Goal: Task Accomplishment & Management: Manage account settings

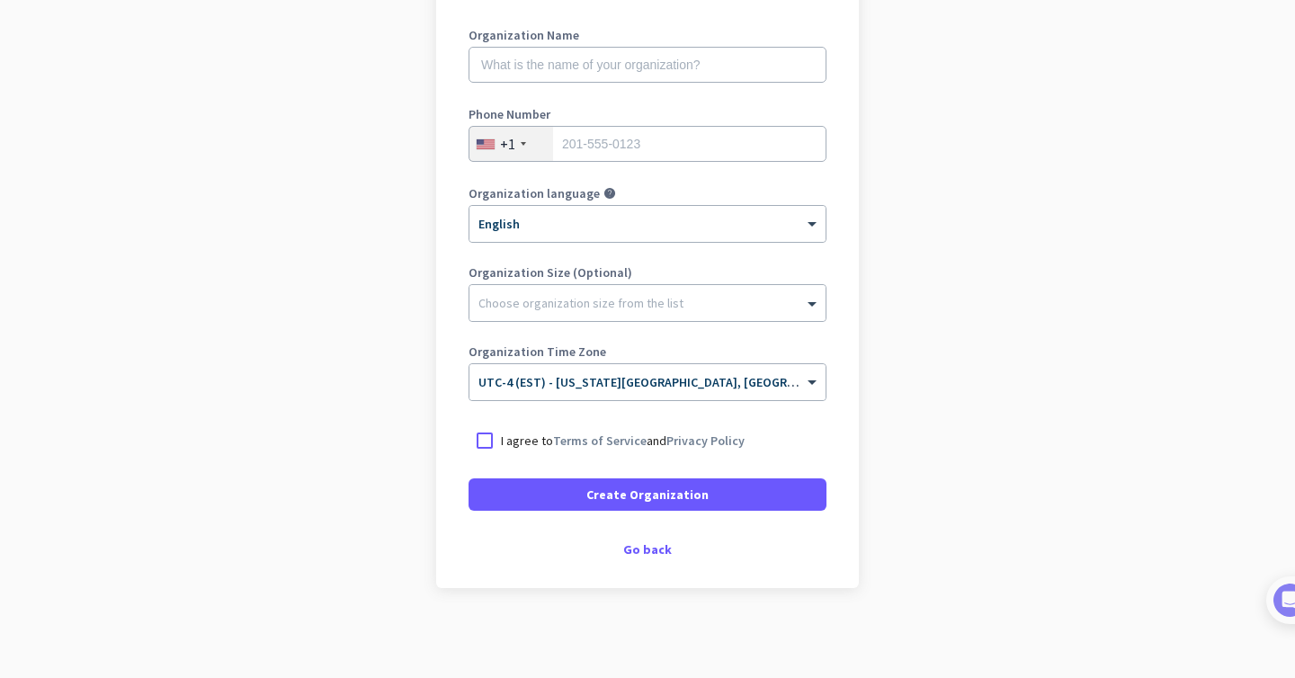
scroll to position [125, 0]
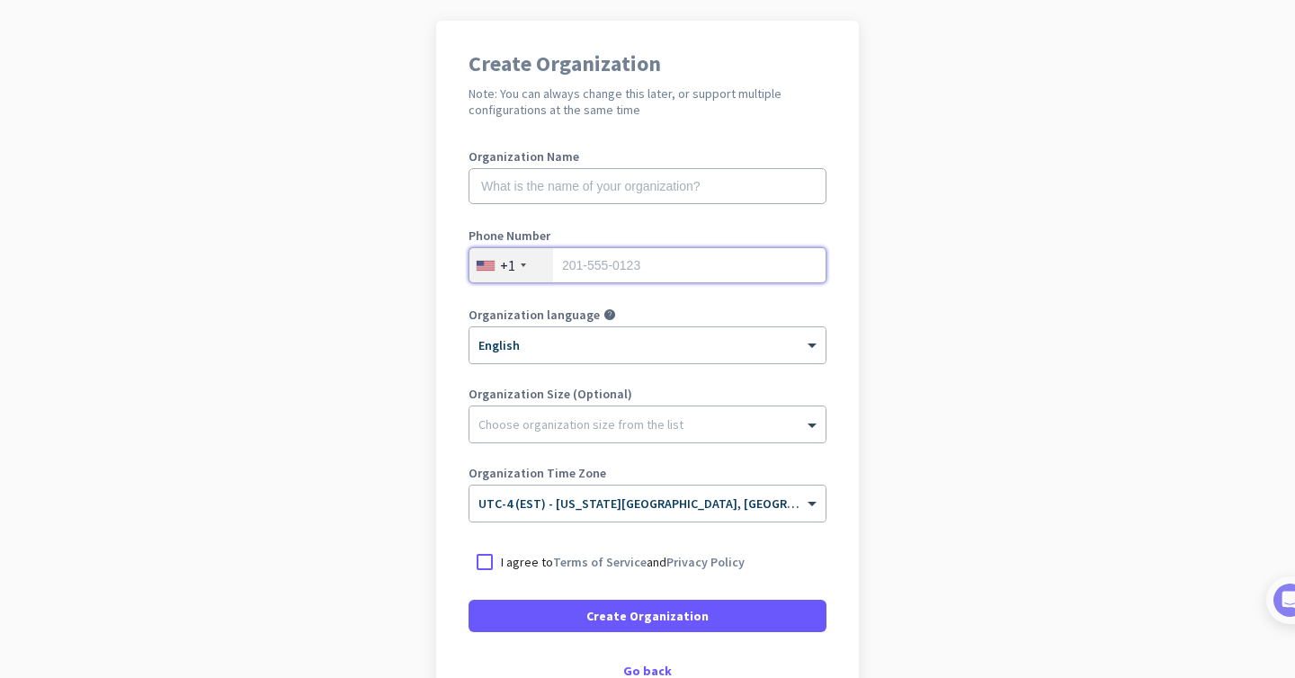
click at [622, 268] on input "tel" at bounding box center [648, 265] width 358 height 36
type input "2162150514"
click at [621, 191] on input "text" at bounding box center [648, 186] width 358 height 36
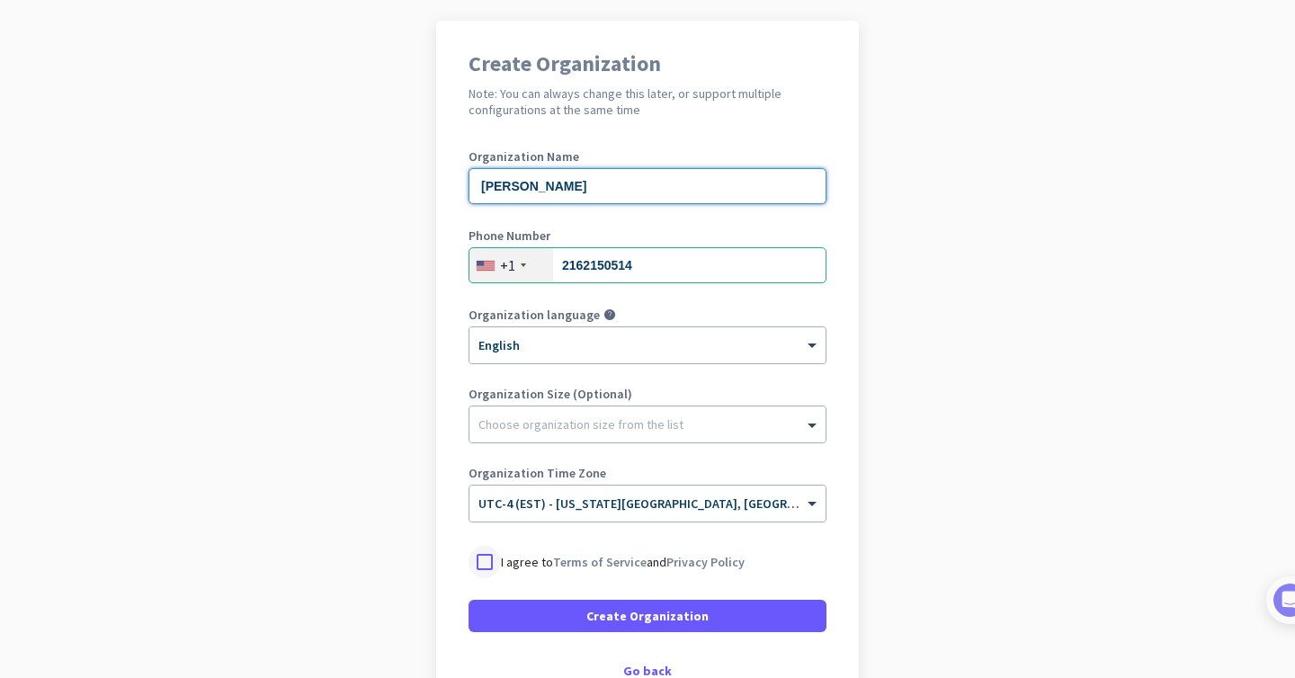
type input "[PERSON_NAME]"
click at [482, 563] on div at bounding box center [485, 562] width 32 height 32
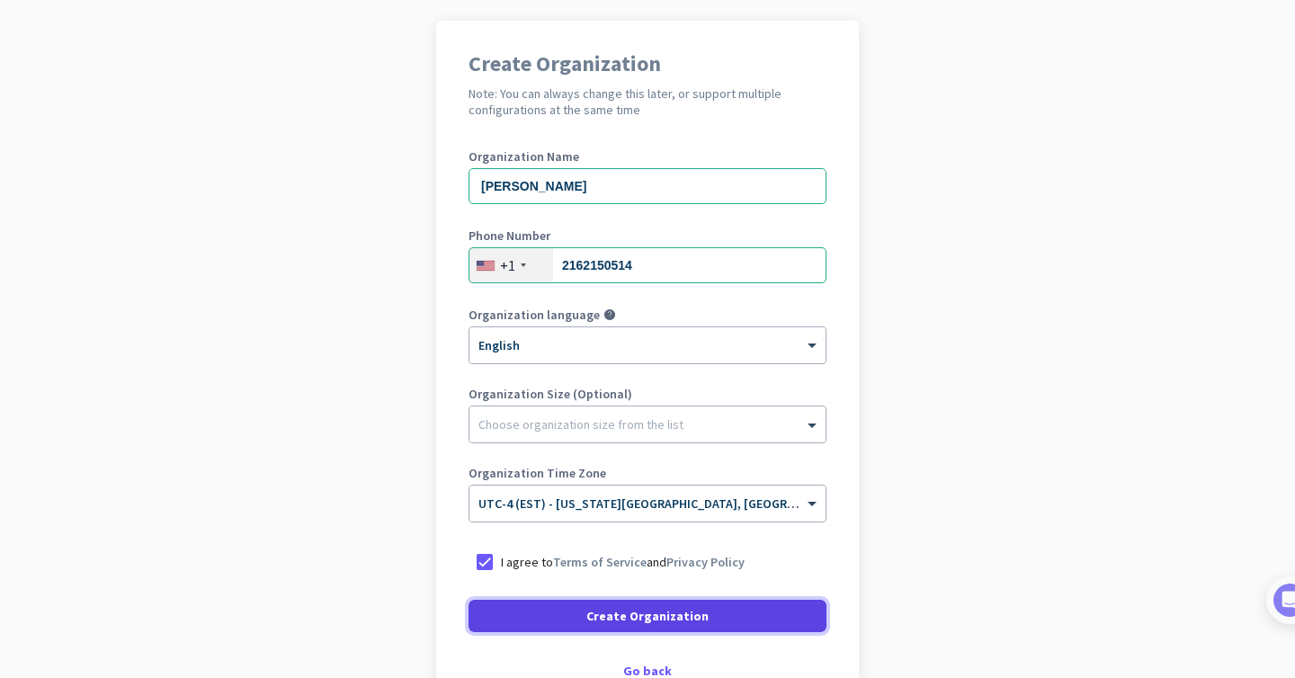
click at [504, 620] on span at bounding box center [648, 616] width 358 height 43
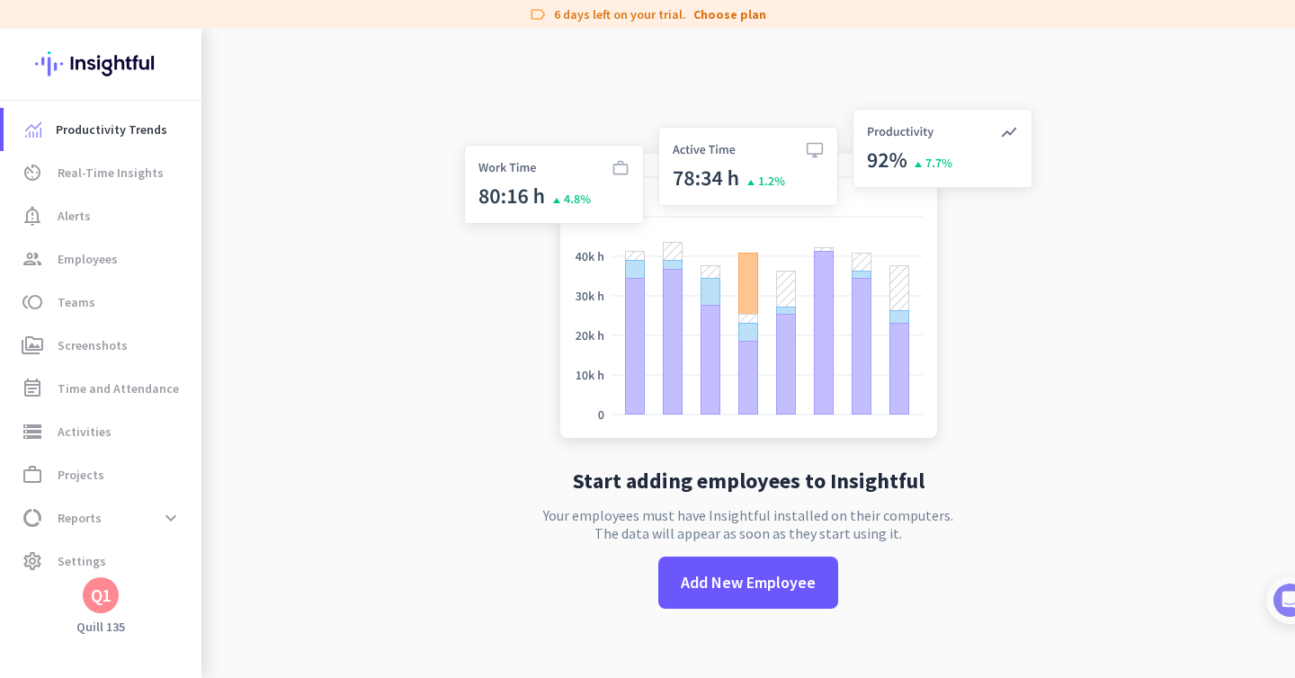
scroll to position [29, 0]
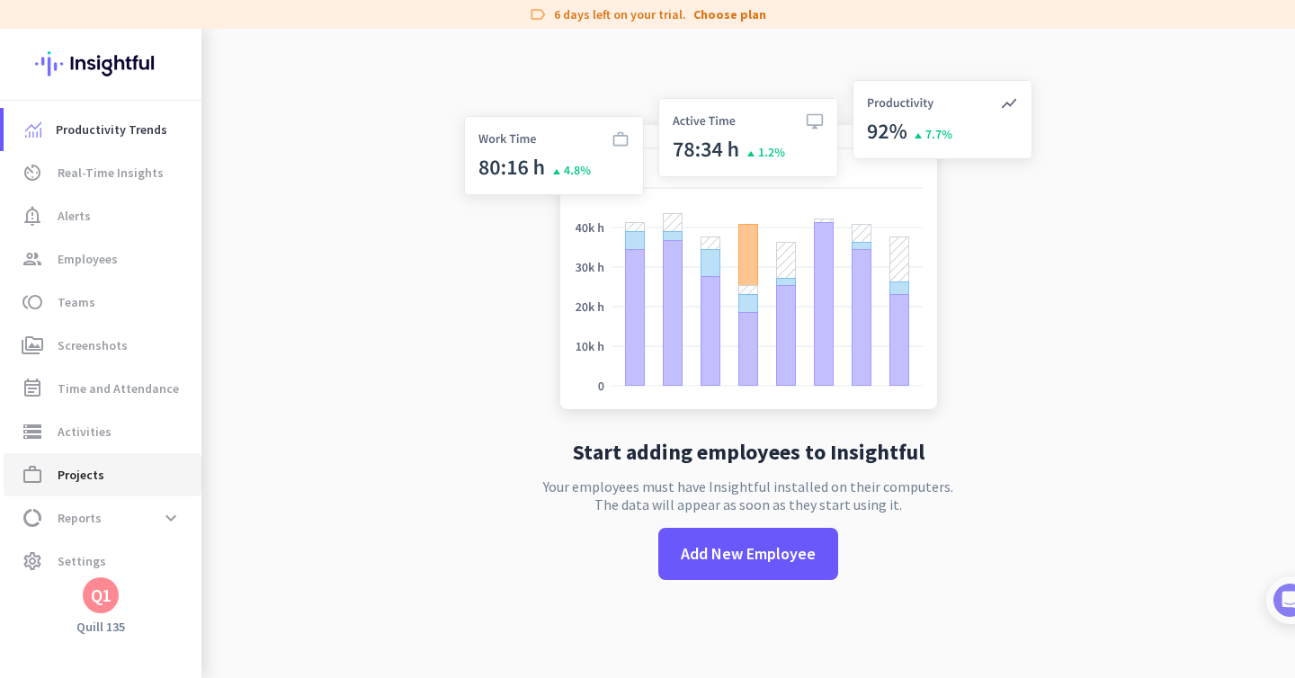
click at [113, 489] on link "work_outline Projects" at bounding box center [103, 474] width 198 height 43
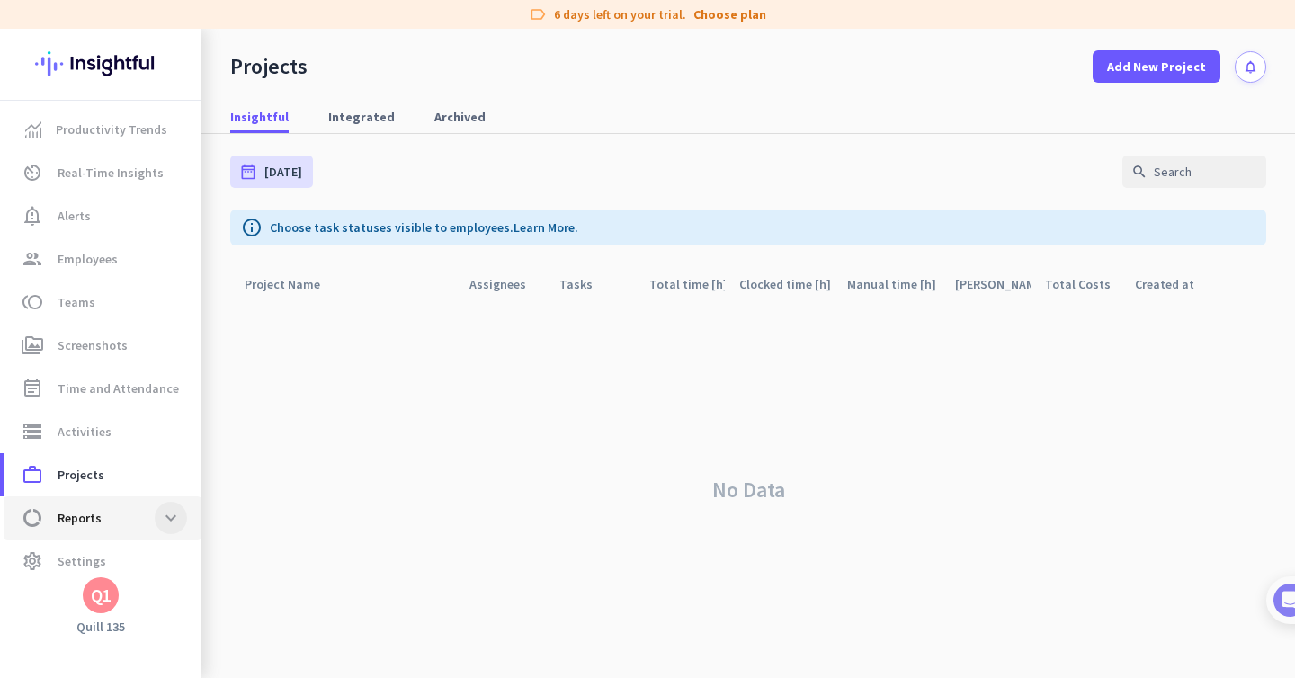
click at [162, 523] on span at bounding box center [171, 518] width 32 height 32
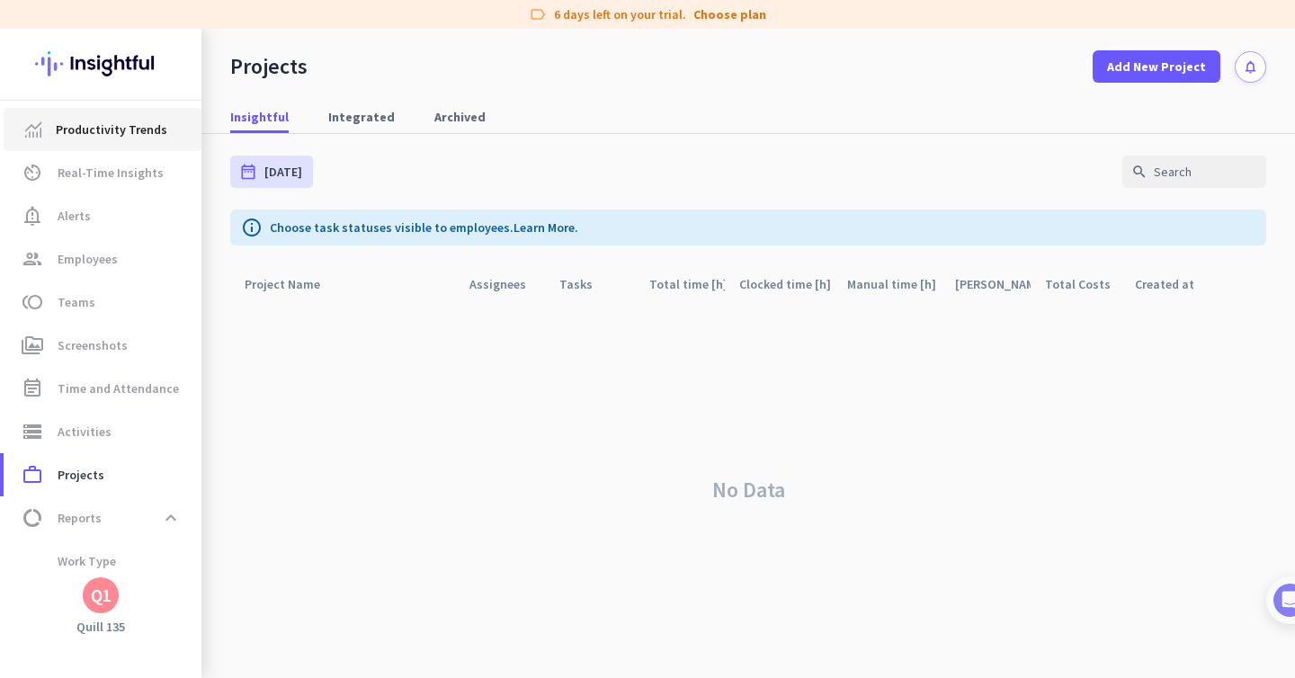
click at [126, 135] on span "Productivity Trends" at bounding box center [112, 130] width 112 height 22
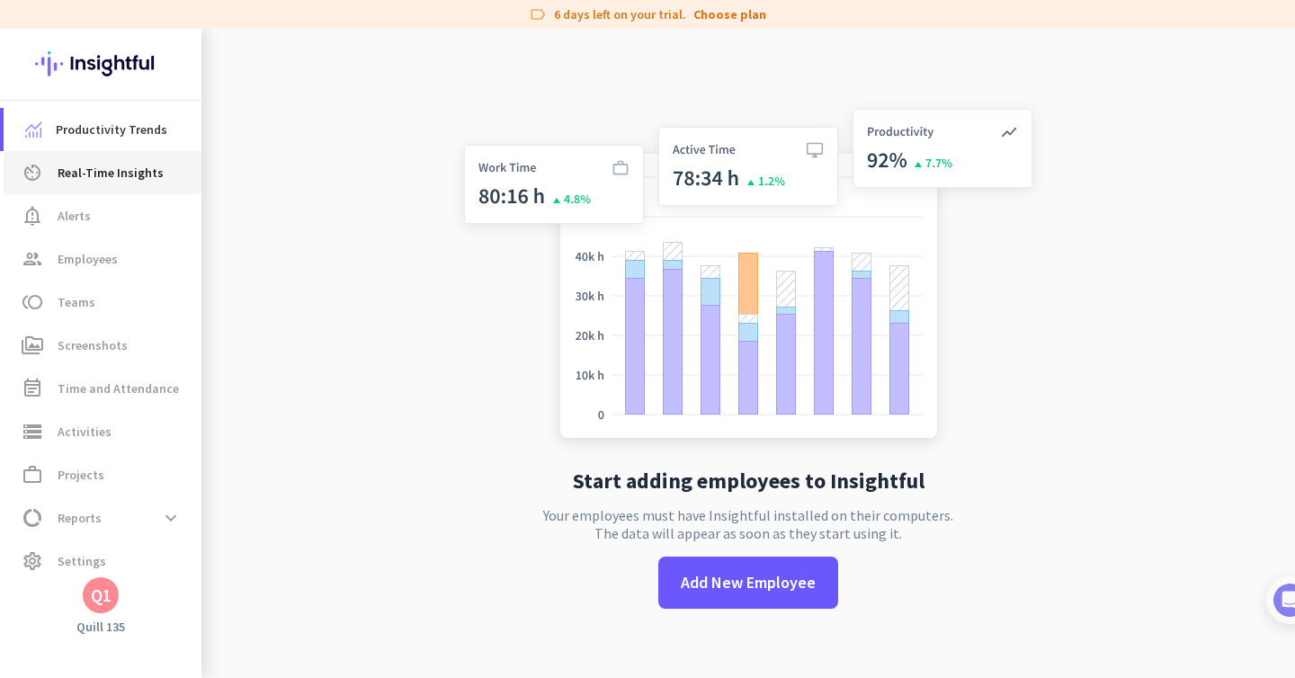
click at [127, 173] on span "Real-Time Insights" at bounding box center [111, 173] width 106 height 22
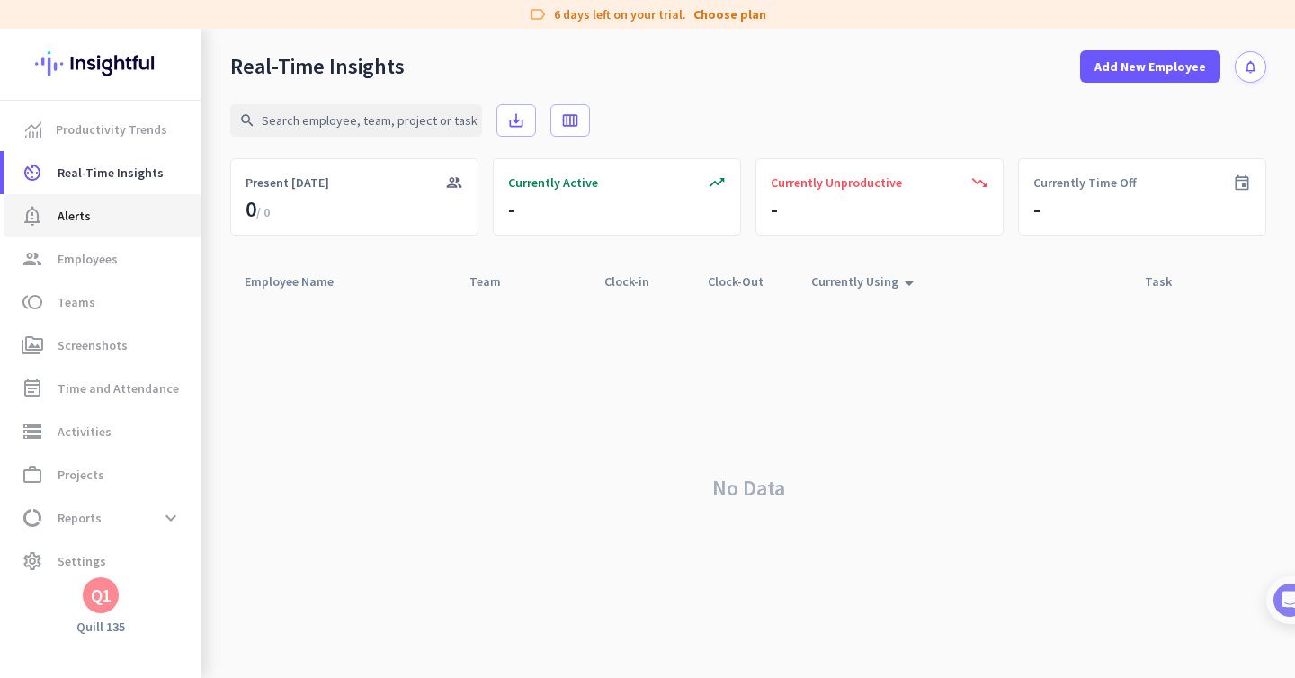
click at [116, 210] on span "notification_important Alerts" at bounding box center [102, 216] width 169 height 22
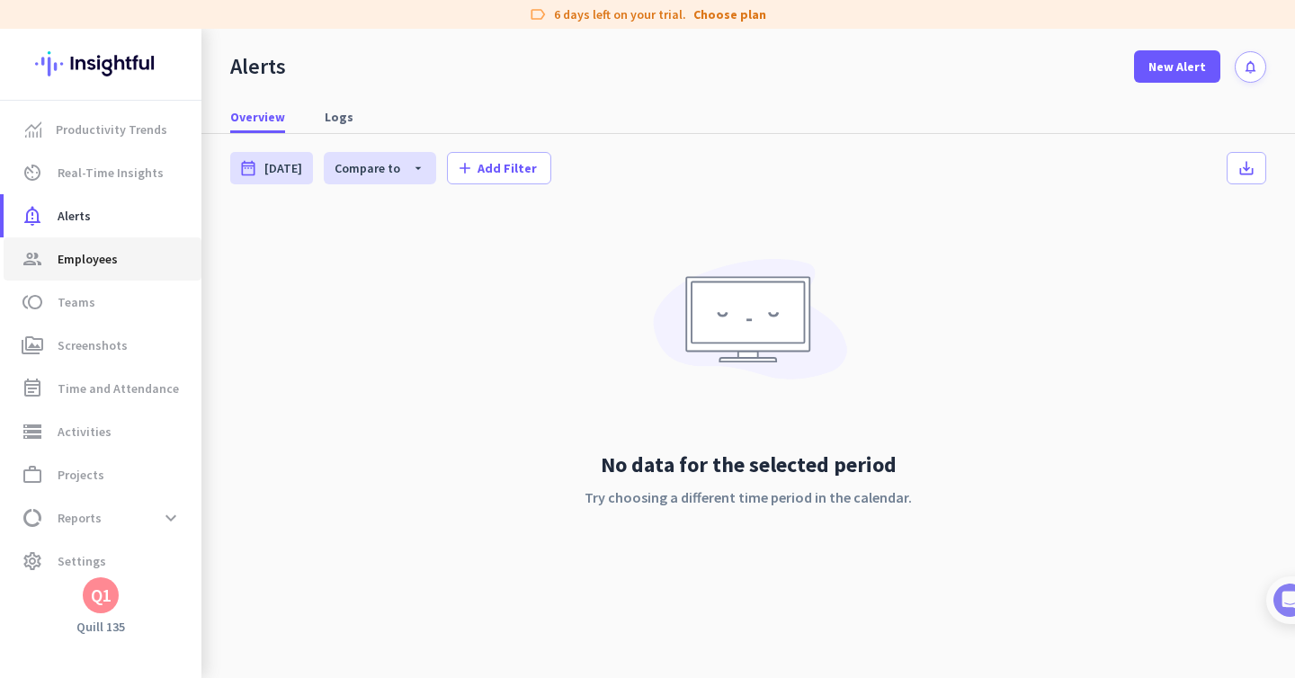
click at [116, 254] on span "Employees" at bounding box center [88, 259] width 60 height 22
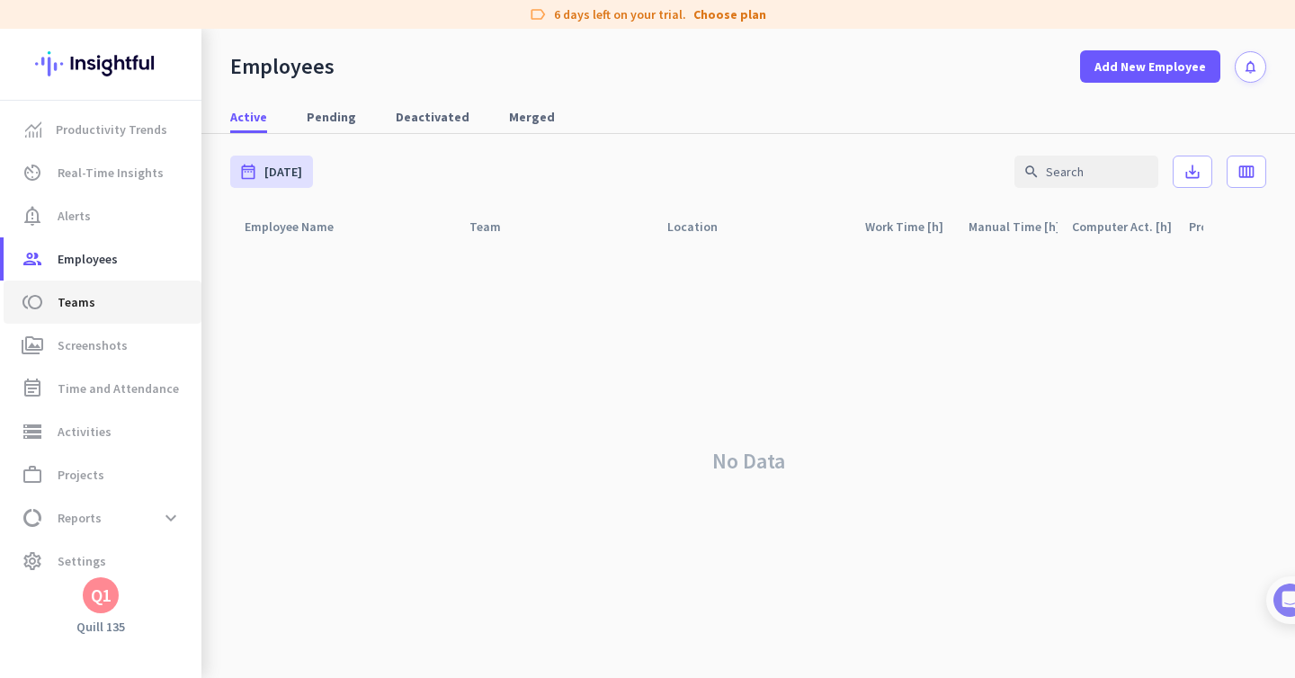
click at [104, 306] on span "toll Teams" at bounding box center [102, 302] width 169 height 22
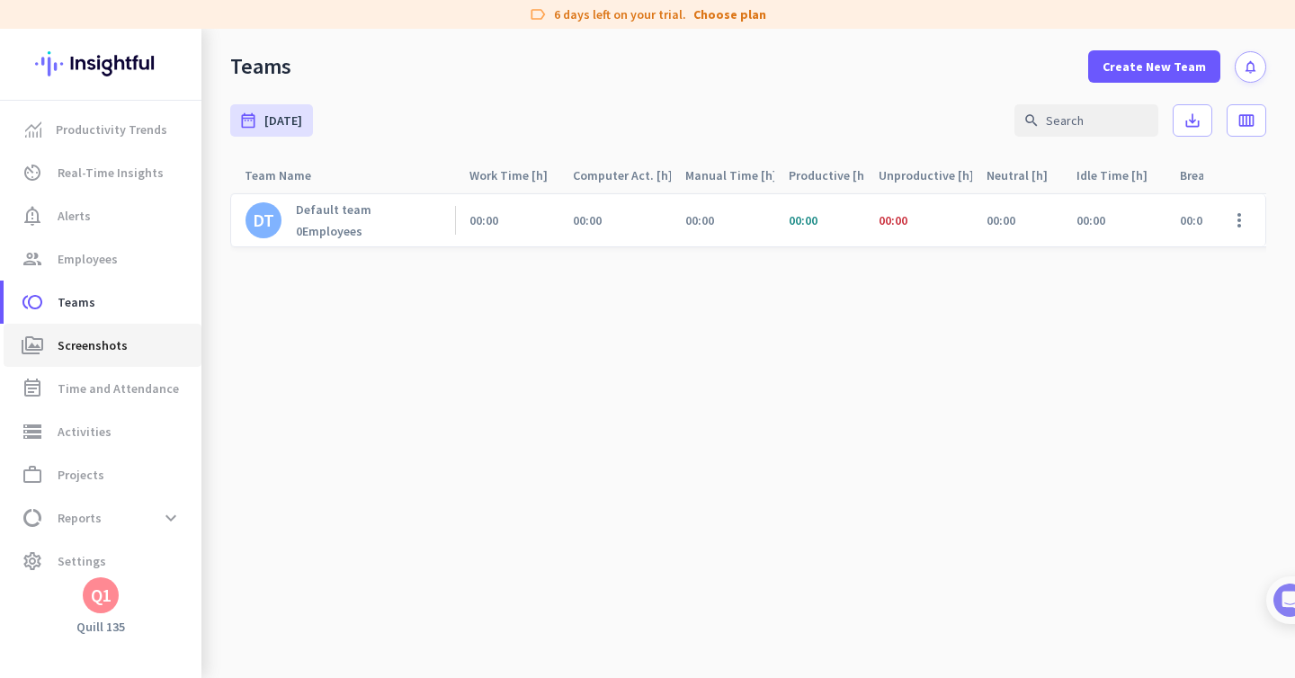
click at [121, 343] on span "Screenshots" at bounding box center [93, 346] width 70 height 22
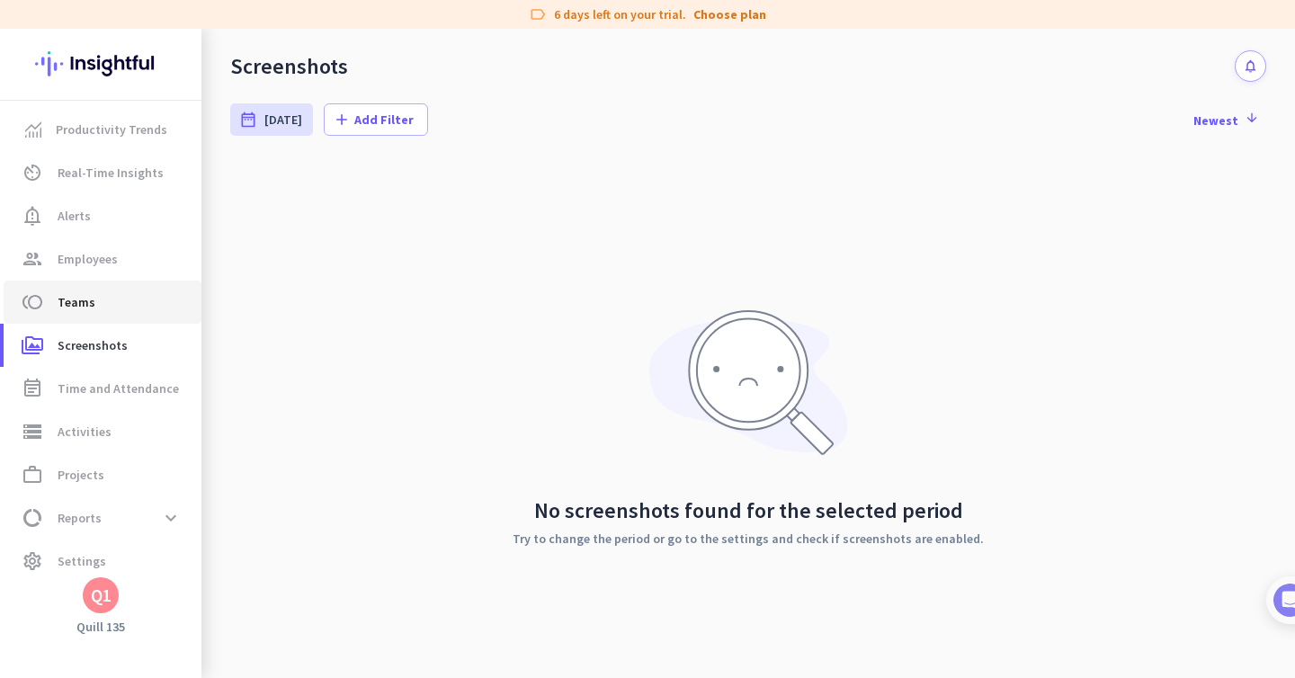
click at [103, 303] on span "toll Teams" at bounding box center [102, 302] width 169 height 22
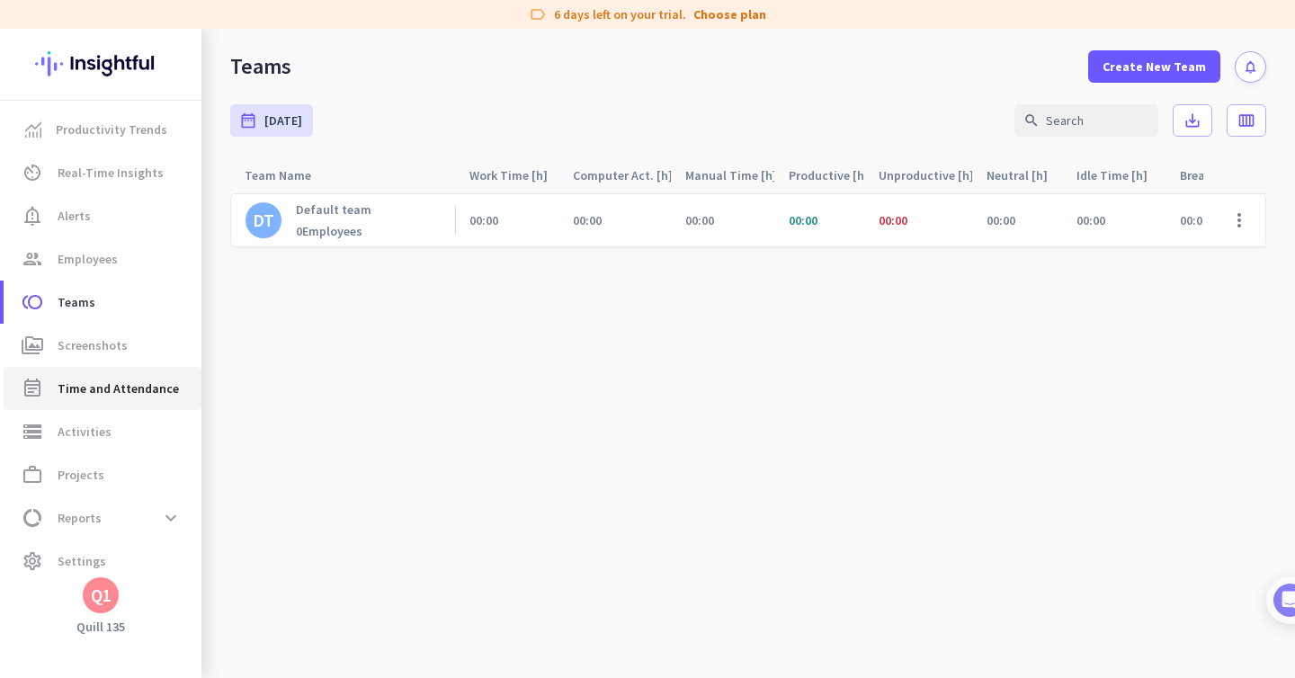
click at [133, 398] on span "Time and Attendance" at bounding box center [118, 389] width 121 height 22
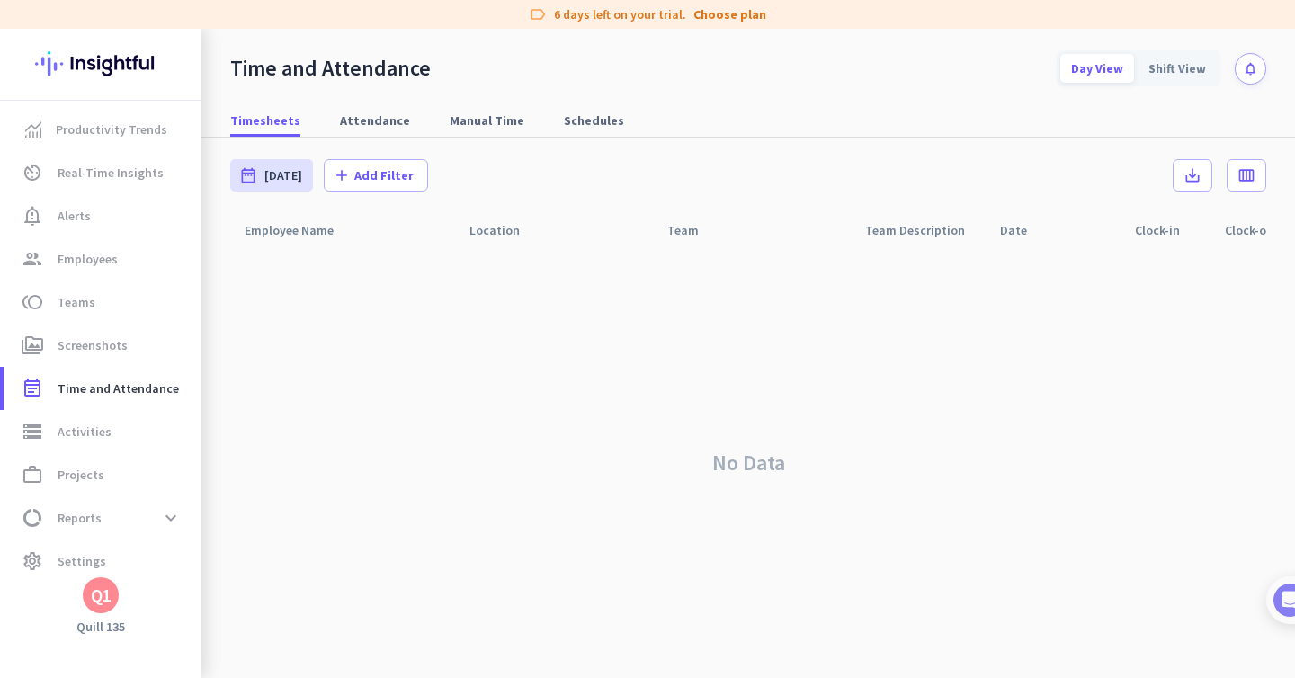
click at [108, 602] on div "Q1" at bounding box center [101, 595] width 21 height 18
click at [552, 336] on div at bounding box center [647, 339] width 1295 height 678
click at [128, 598] on div "Q1" at bounding box center [100, 595] width 201 height 36
click at [86, 557] on span "Settings" at bounding box center [82, 561] width 49 height 22
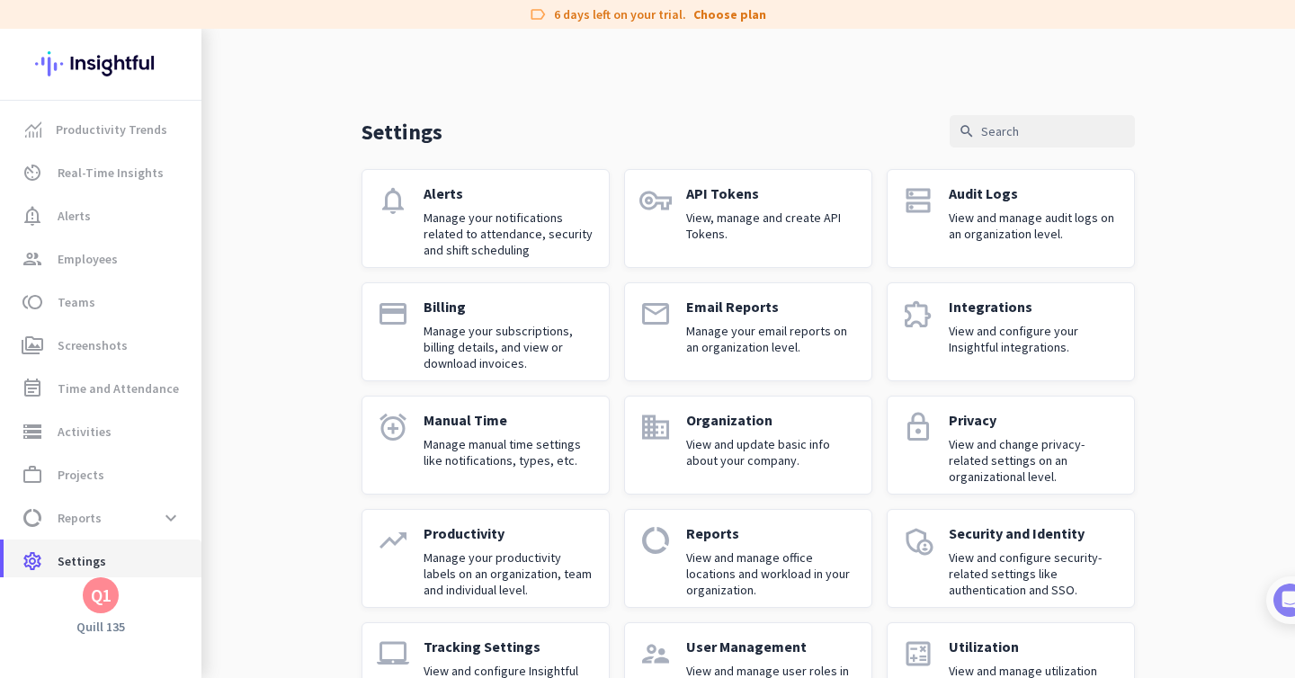
click at [78, 541] on link "settings Settings" at bounding box center [103, 561] width 198 height 43
click at [120, 612] on div "Q1" at bounding box center [100, 595] width 201 height 36
click at [102, 603] on div "Q1" at bounding box center [101, 595] width 21 height 18
click at [219, 463] on span "Personal Settings" at bounding box center [196, 464] width 109 height 16
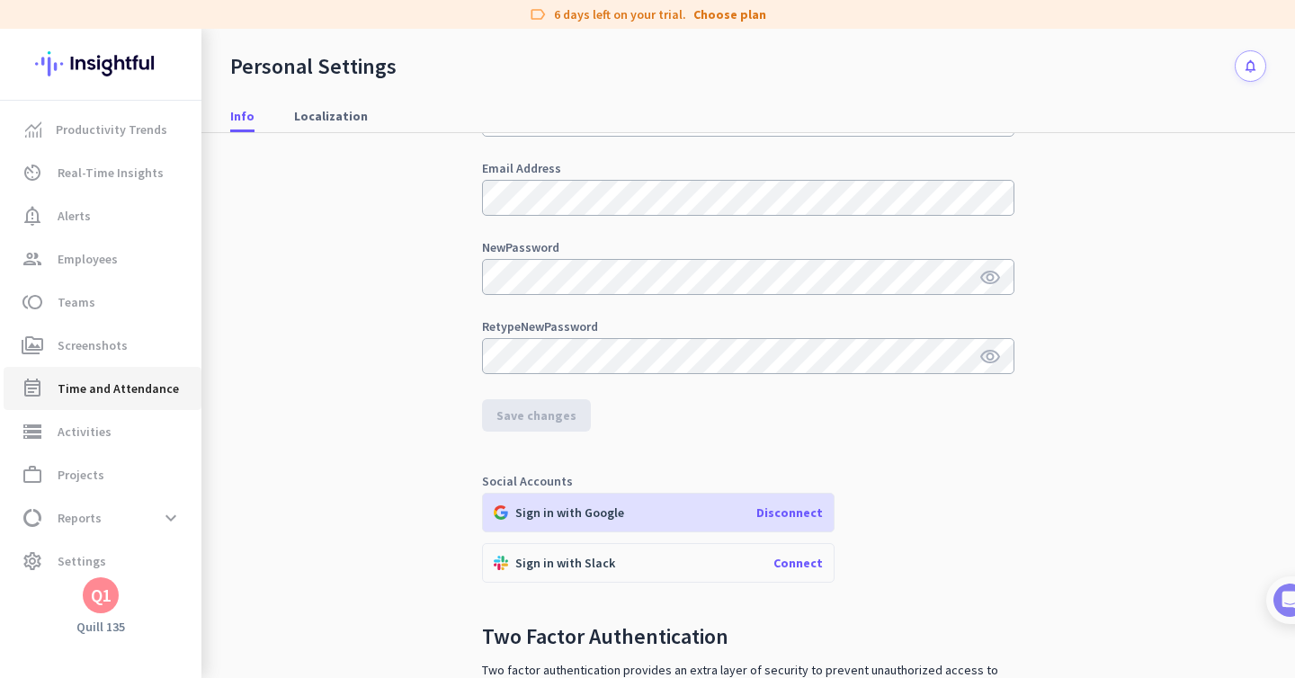
scroll to position [134, 0]
click at [103, 386] on span "Time and Attendance" at bounding box center [118, 389] width 121 height 22
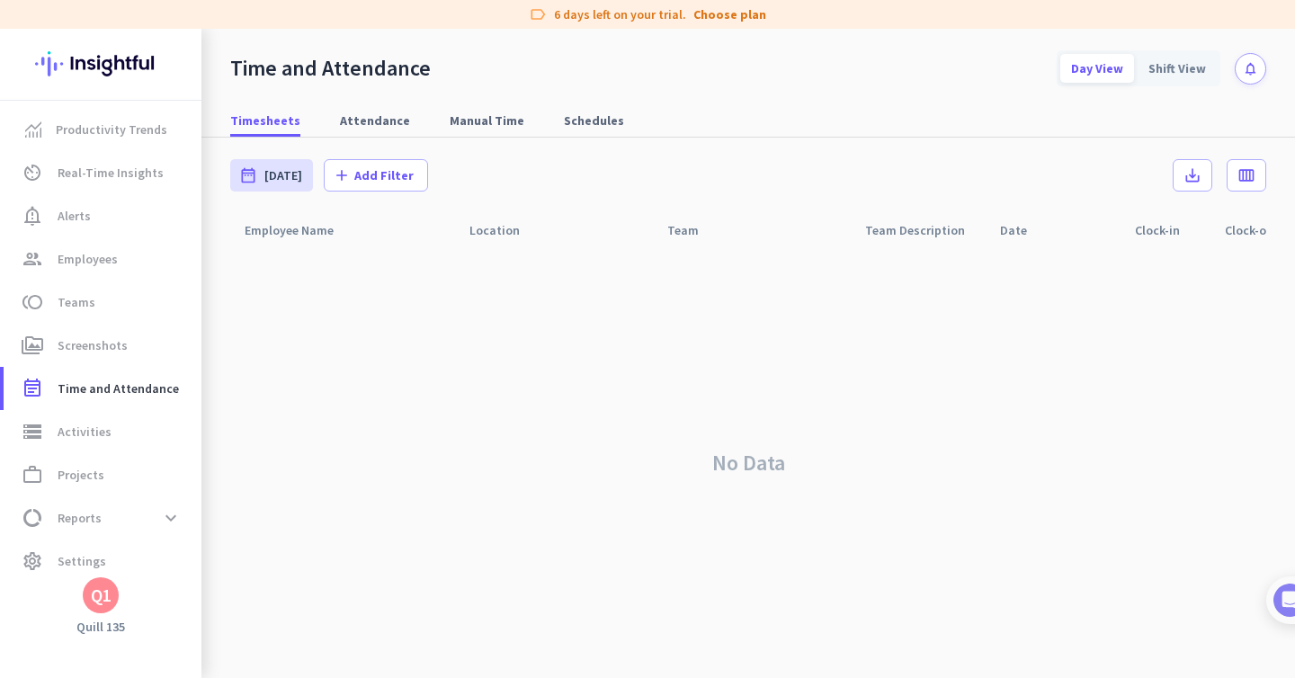
click at [78, 599] on div "Q1" at bounding box center [100, 595] width 201 height 36
click at [111, 599] on div "Q1" at bounding box center [101, 595] width 21 height 18
click at [331, 505] on h3 "[PERSON_NAME]" at bounding box center [324, 502] width 103 height 14
click at [108, 597] on div "Q1" at bounding box center [101, 595] width 21 height 18
click at [189, 560] on span "Sign out" at bounding box center [196, 561] width 109 height 16
